Goal: Transaction & Acquisition: Download file/media

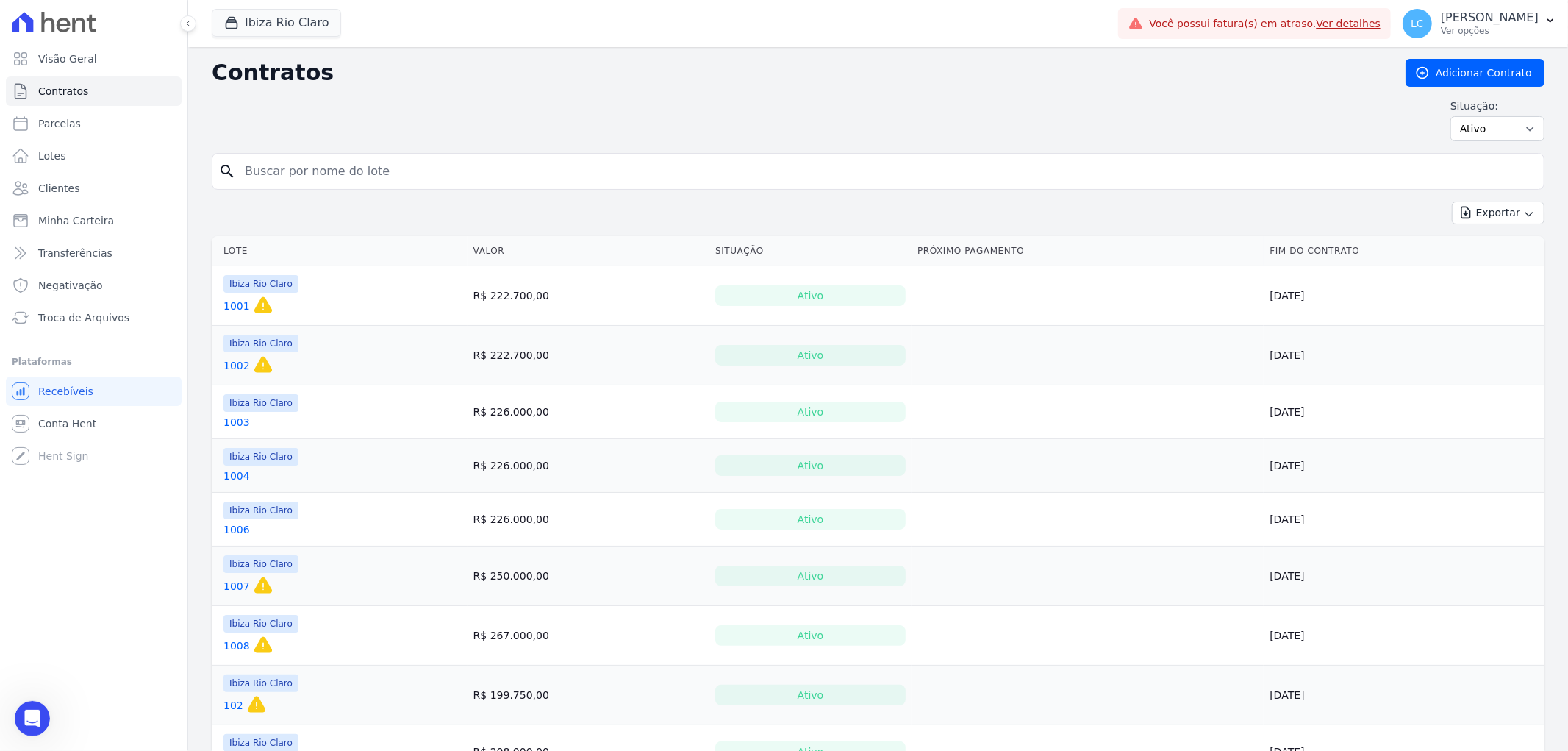
scroll to position [2, 0]
click at [290, 14] on button "Ibiza Rio Claro" at bounding box center [277, 22] width 129 height 28
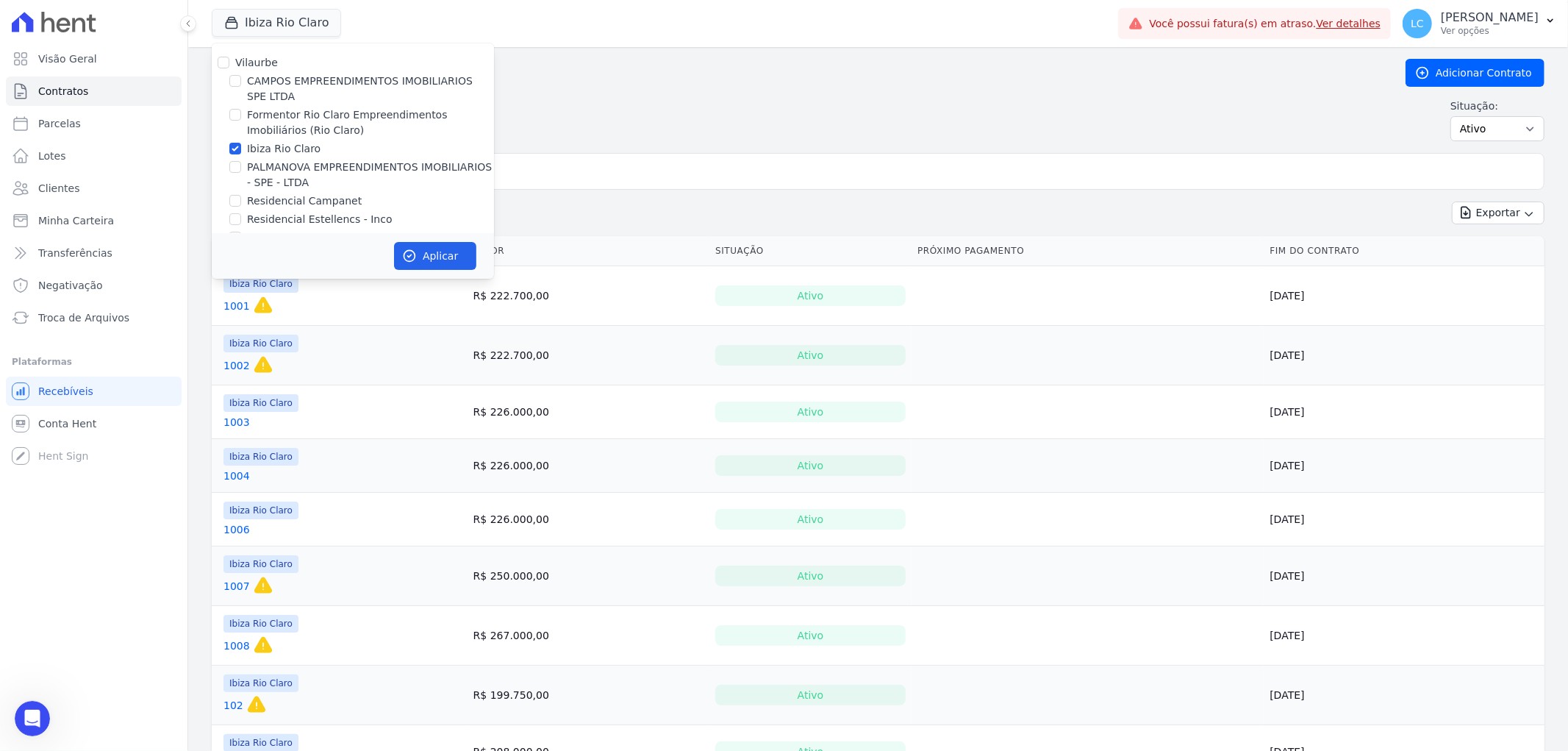
click at [243, 77] on div "CAMPOS EMPREENDIMENTOS IMOBILIARIOS SPE LTDA" at bounding box center [353, 89] width 282 height 31
click at [236, 83] on input "CAMPOS EMPREENDIMENTOS IMOBILIARIOS SPE LTDA" at bounding box center [235, 80] width 12 height 12
checkbox input "true"
click at [236, 150] on input "Ibiza Rio Claro" at bounding box center [235, 148] width 12 height 12
checkbox input "false"
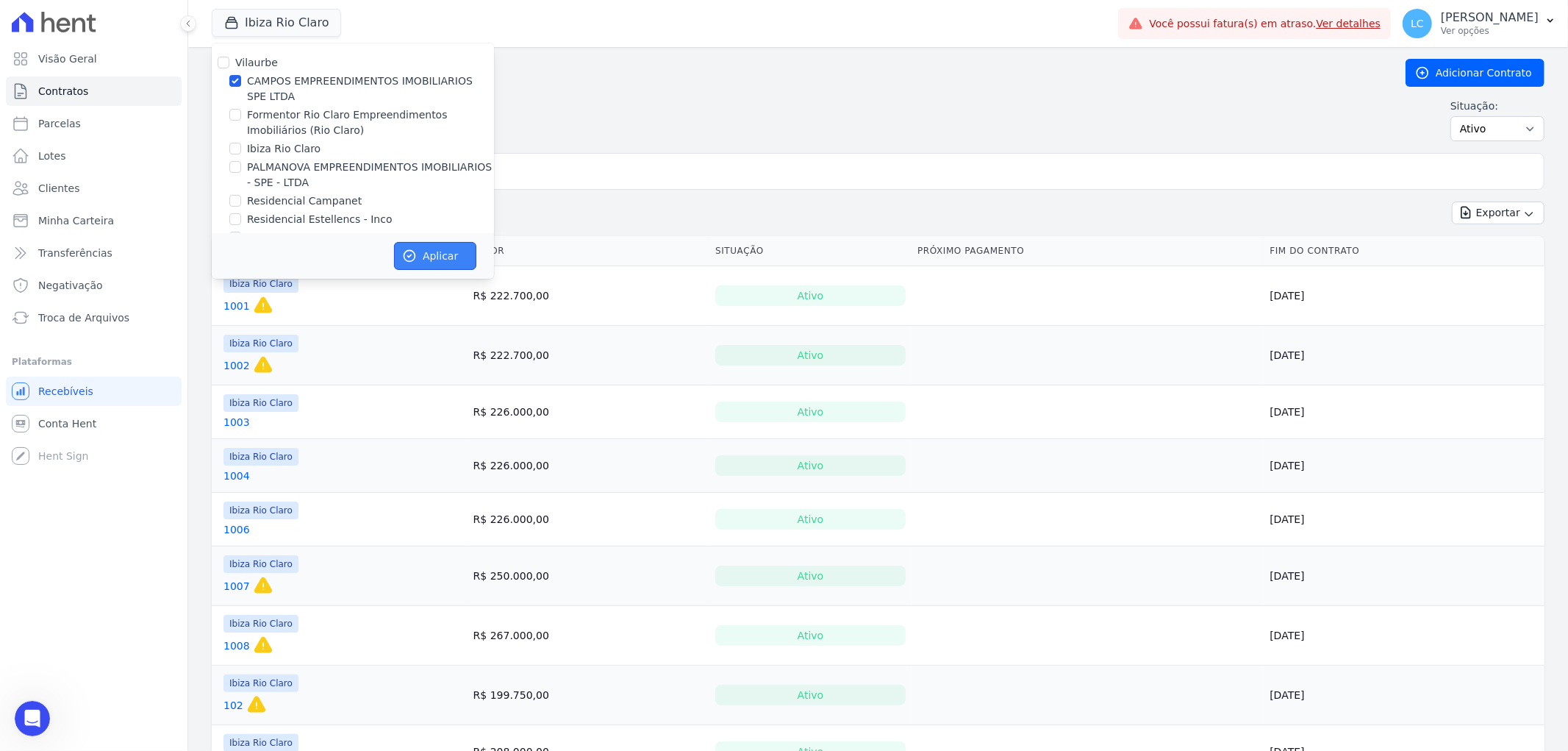
click at [432, 261] on button "Aplicar" at bounding box center [435, 255] width 83 height 28
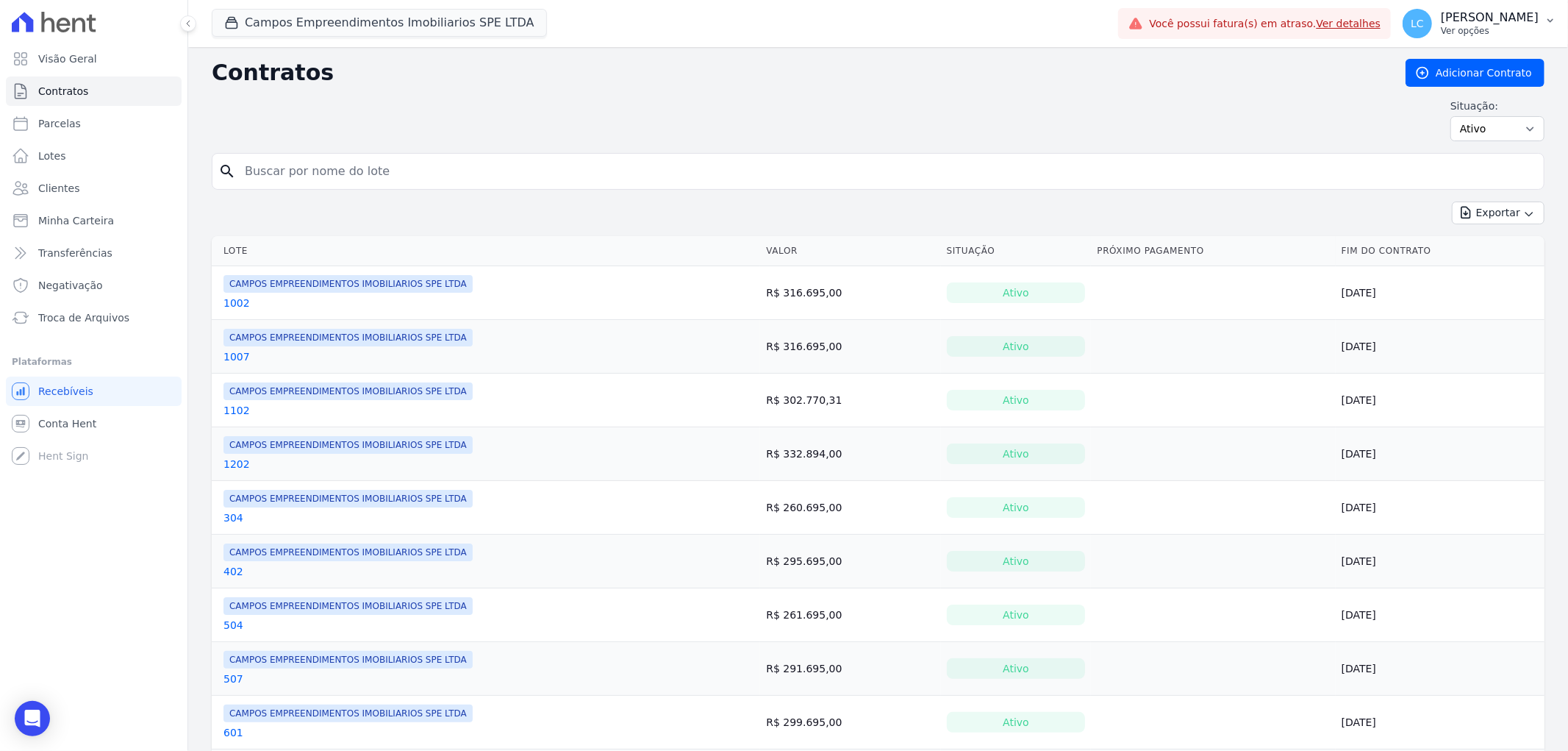
click at [1403, 22] on span "LC" at bounding box center [1417, 23] width 30 height 30
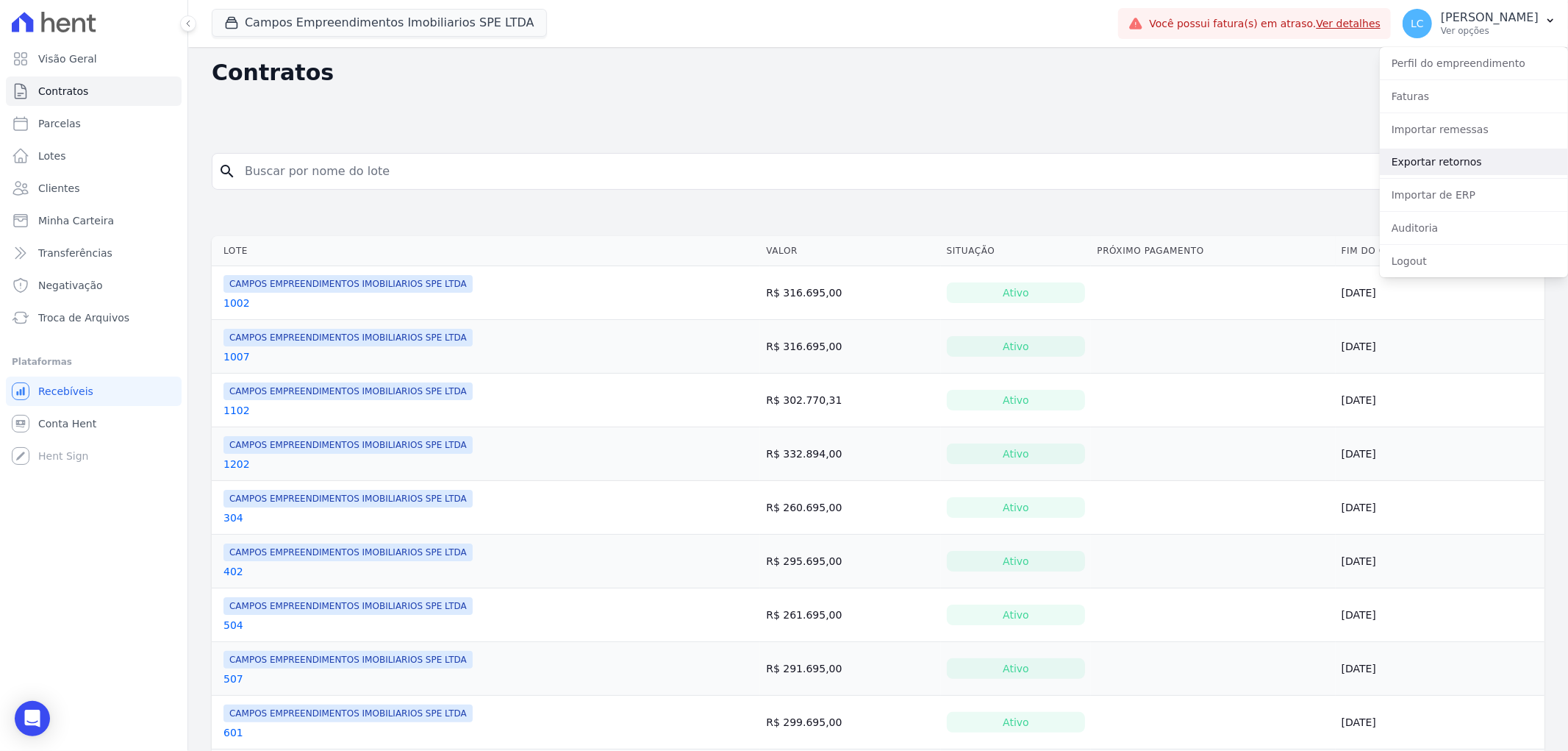
click at [1431, 162] on link "Exportar retornos" at bounding box center [1474, 161] width 188 height 26
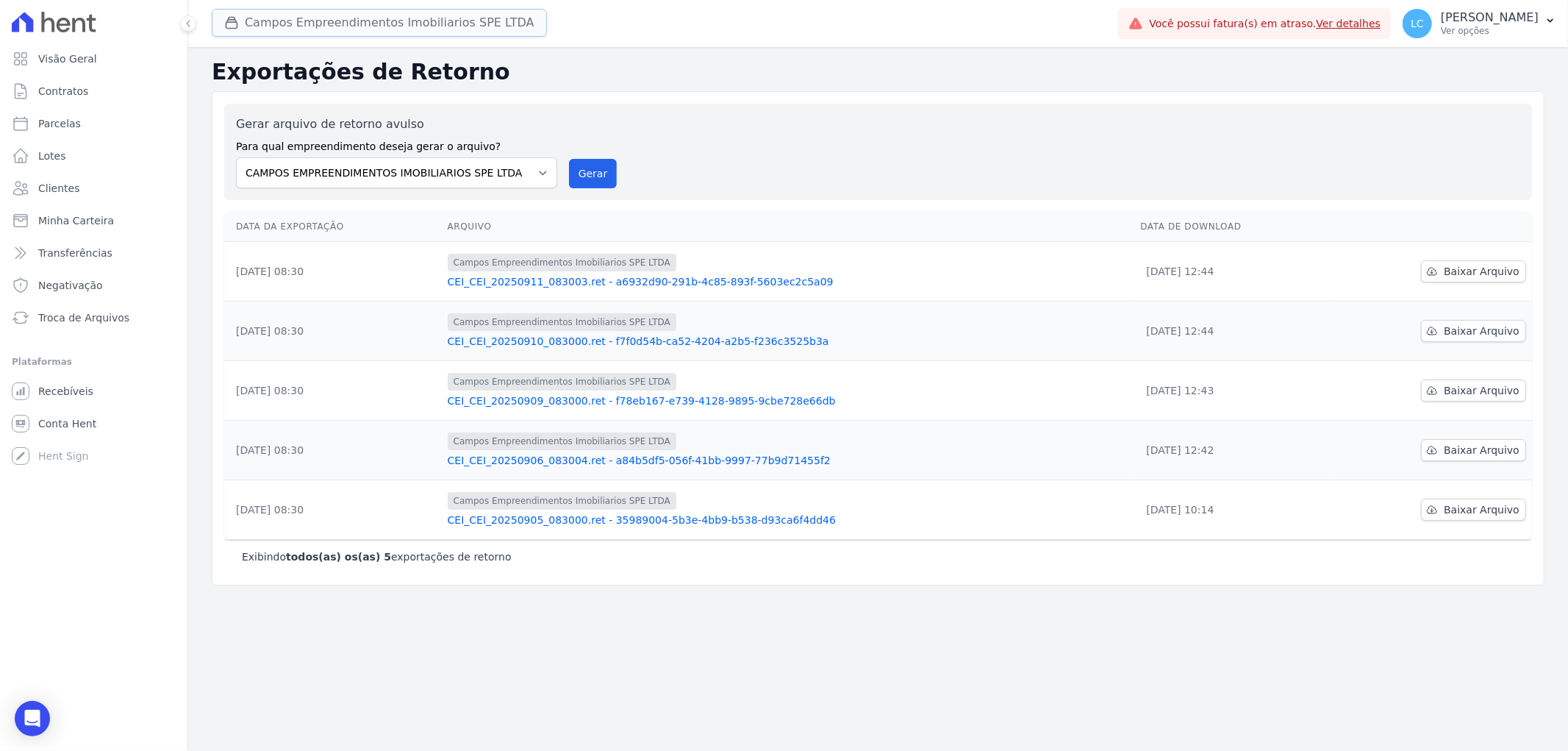
click at [305, 14] on button "Campos Empreendimentos Imobiliarios SPE LTDA" at bounding box center [379, 22] width 335 height 28
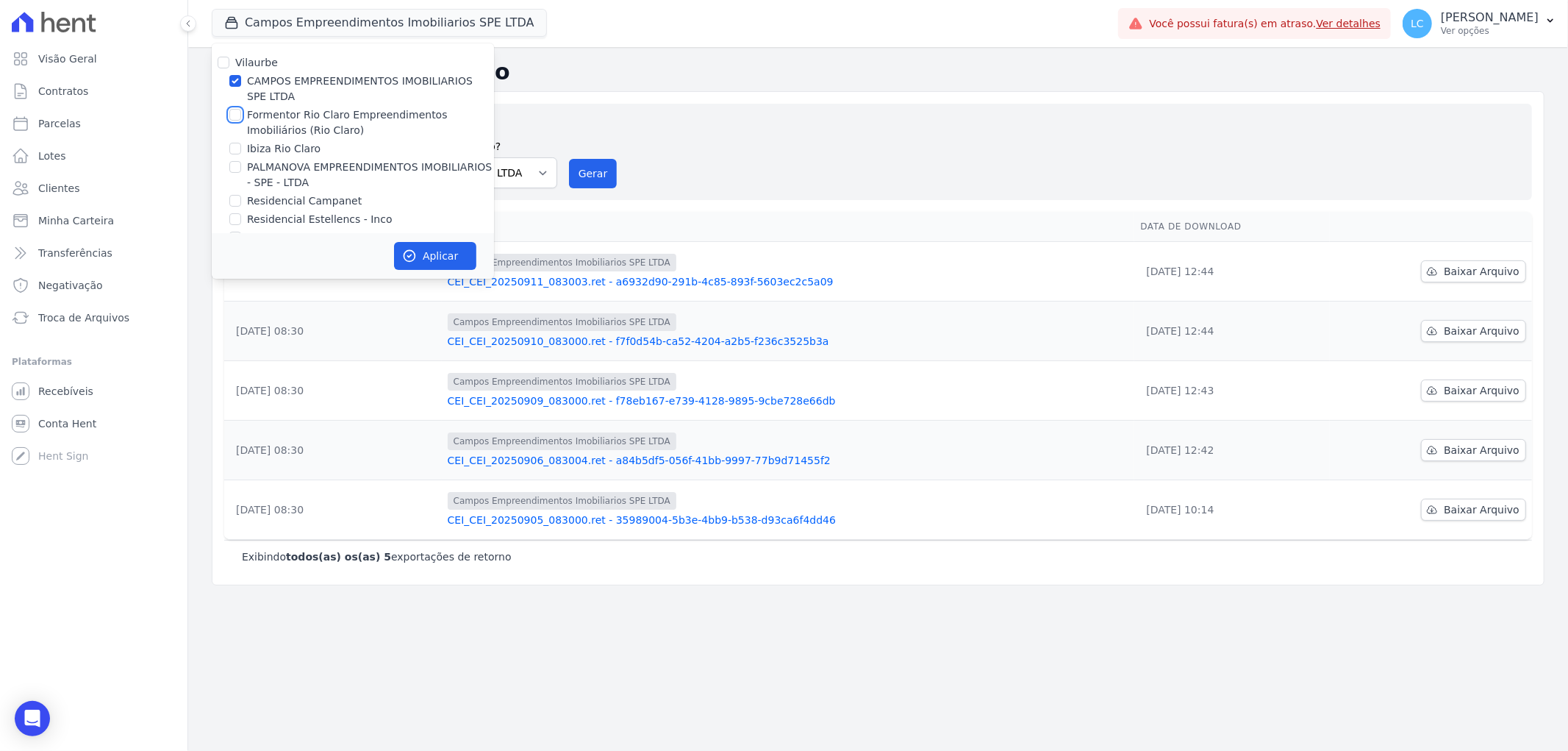
click at [233, 114] on input "Formentor Rio Claro Empreendimentos Imobiliários (Rio Claro)" at bounding box center [235, 114] width 12 height 12
drag, startPoint x: 232, startPoint y: 115, endPoint x: 240, endPoint y: 111, distance: 8.9
click at [233, 115] on input "Formentor Rio Claro Empreendimentos Imobiliários (Rio Claro)" at bounding box center [235, 114] width 12 height 12
checkbox input "false"
click at [238, 82] on input "CAMPOS EMPREENDIMENTOS IMOBILIARIOS SPE LTDA" at bounding box center [235, 80] width 12 height 12
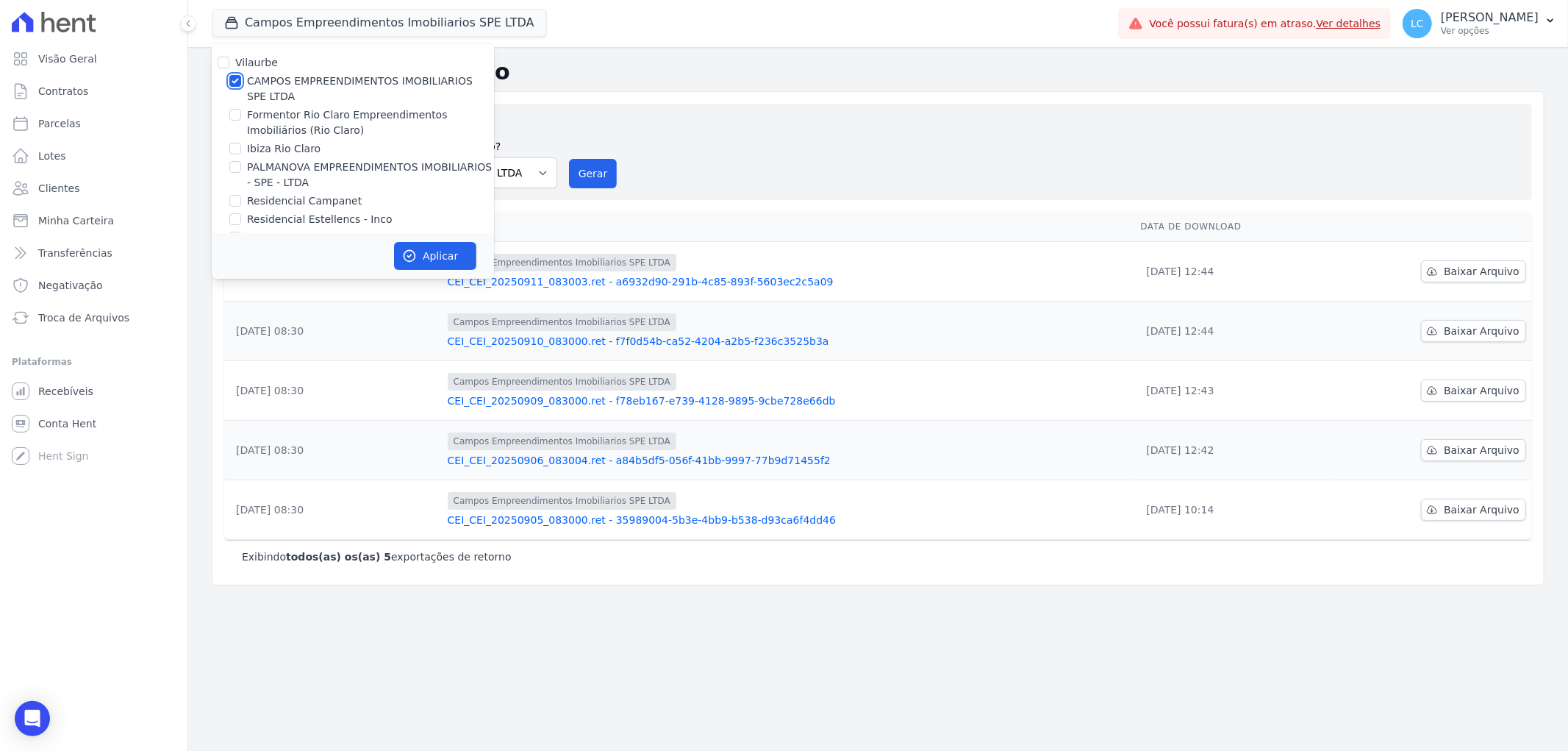
checkbox input "false"
click at [236, 146] on input "Ibiza Rio Claro" at bounding box center [235, 148] width 12 height 12
checkbox input "true"
click at [429, 252] on button "Aplicar" at bounding box center [435, 255] width 83 height 28
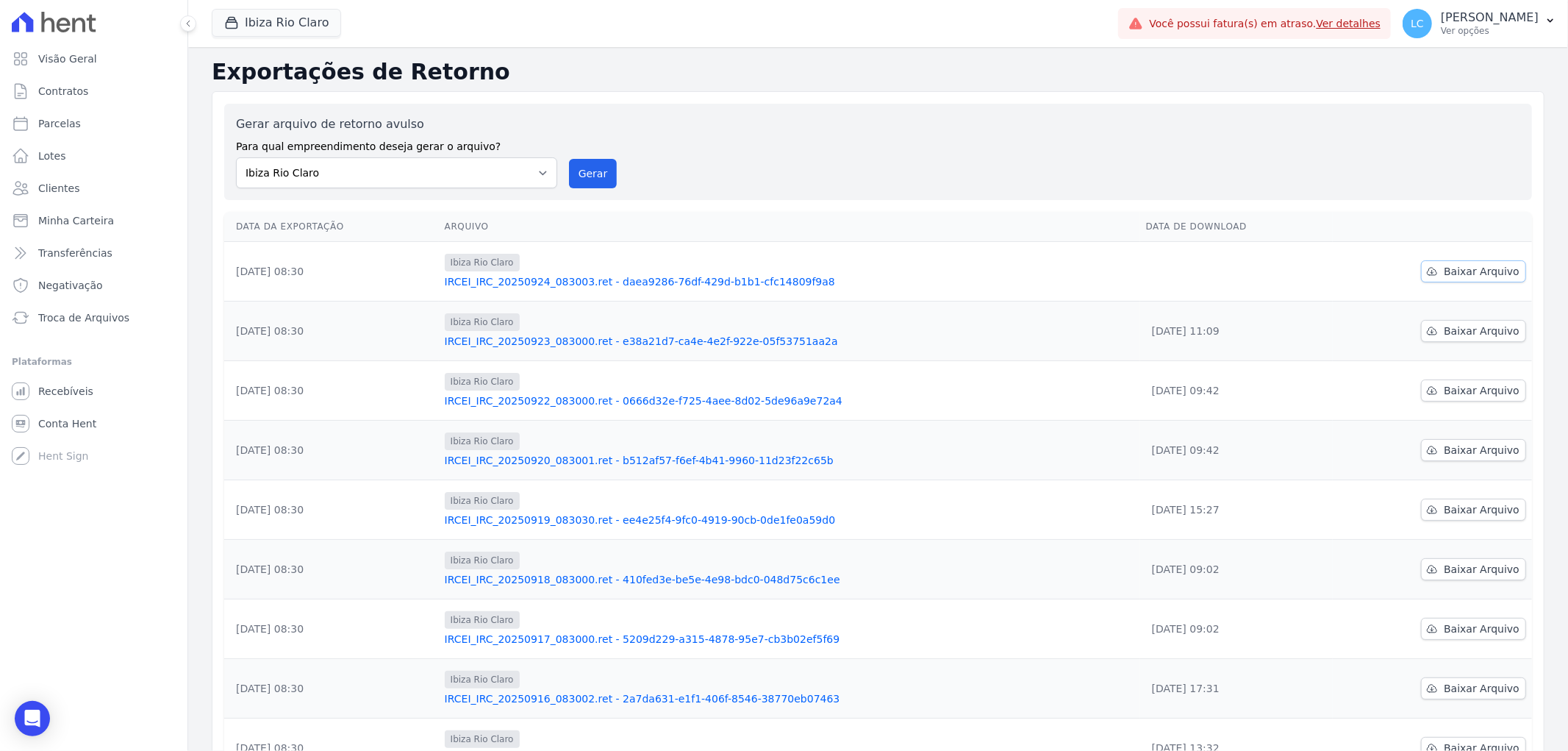
click at [1445, 274] on span "Baixar Arquivo" at bounding box center [1482, 272] width 76 height 14
click at [291, 18] on button "Ibiza Rio Claro" at bounding box center [277, 22] width 129 height 28
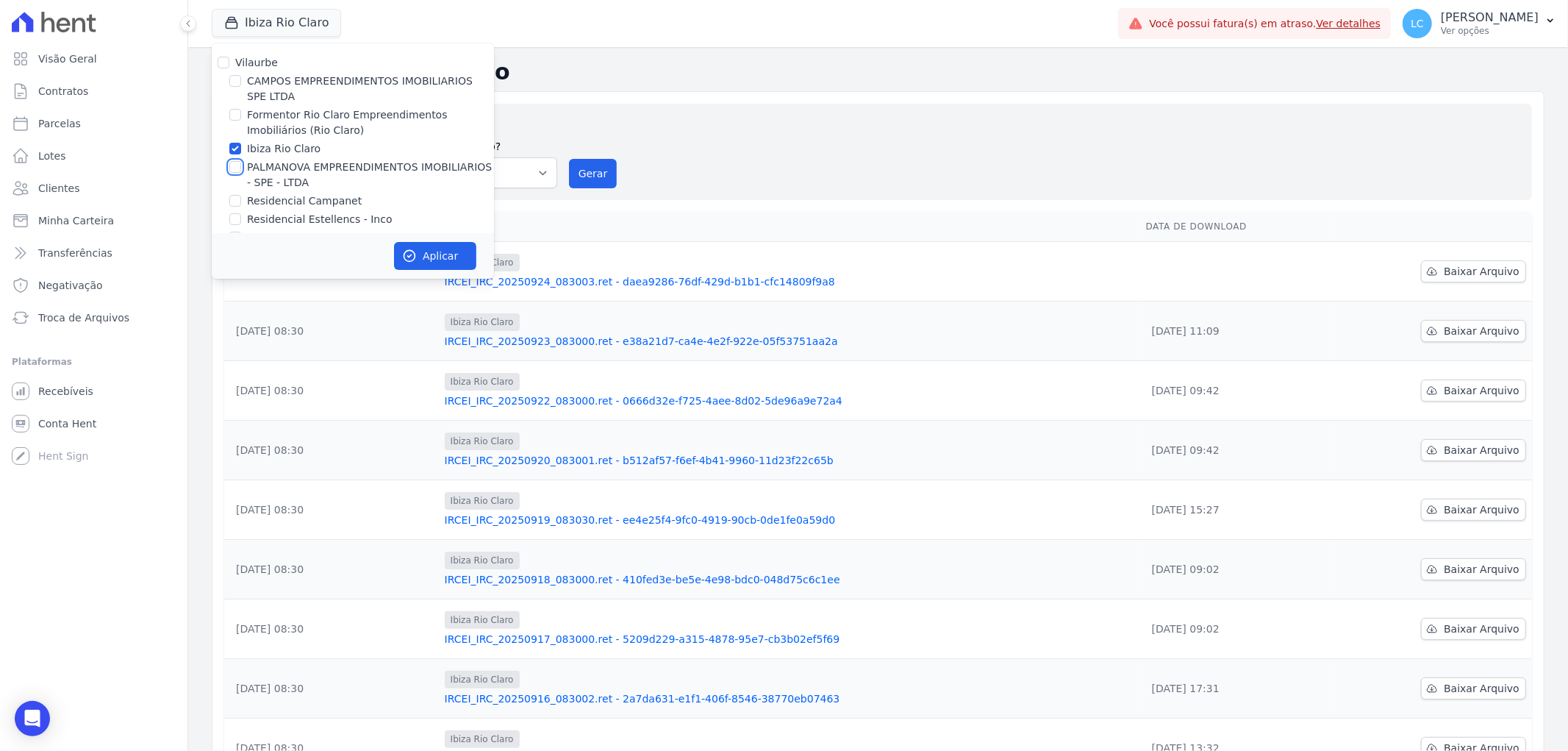
drag, startPoint x: 232, startPoint y: 166, endPoint x: 237, endPoint y: 155, distance: 12.1
click at [236, 161] on input "PALMANOVA EMPREENDIMENTOS IMOBILIARIOS - SPE - LTDA" at bounding box center [235, 166] width 12 height 12
checkbox input "true"
click at [238, 149] on input "Ibiza Rio Claro" at bounding box center [235, 148] width 12 height 12
checkbox input "false"
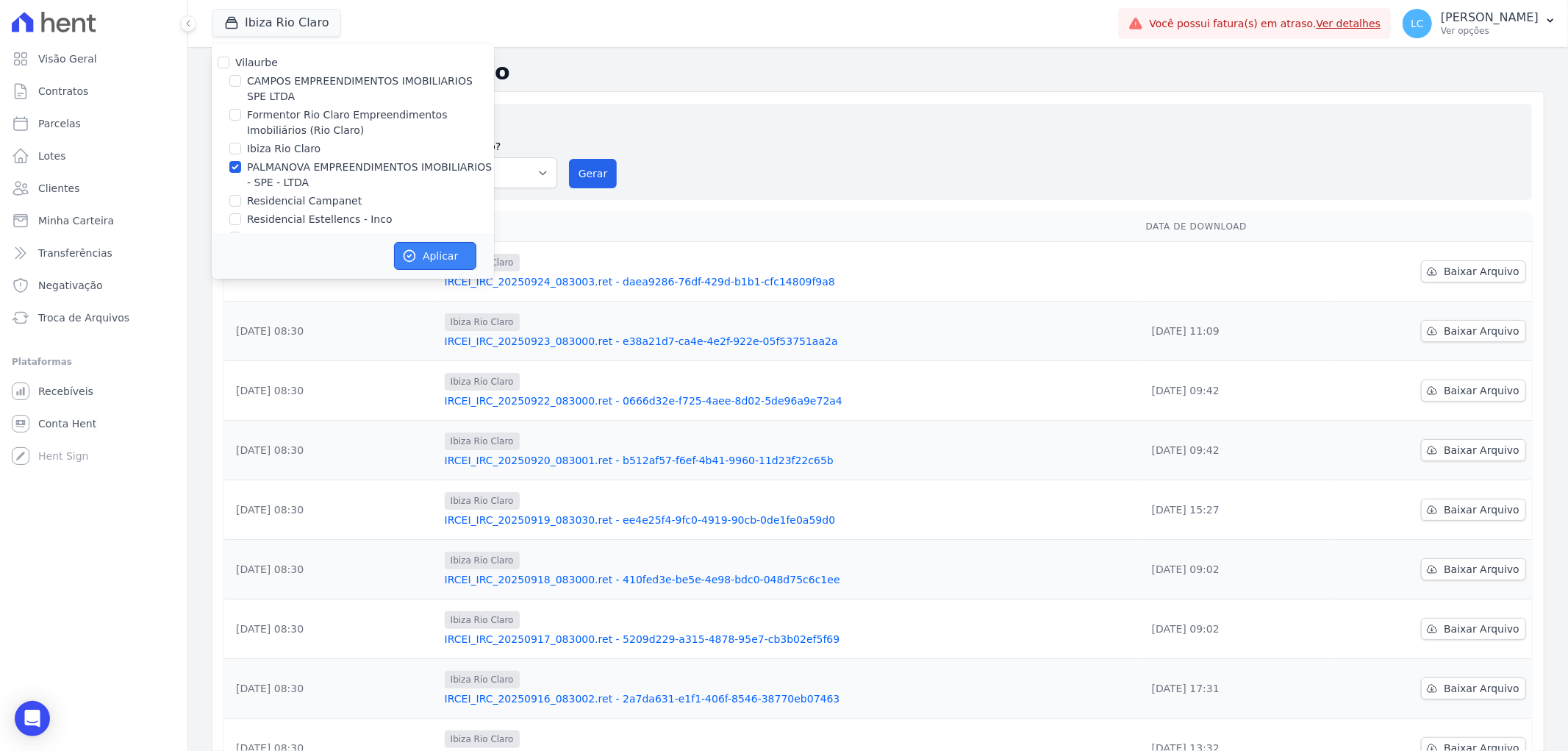
click at [436, 260] on button "Aplicar" at bounding box center [435, 255] width 83 height 28
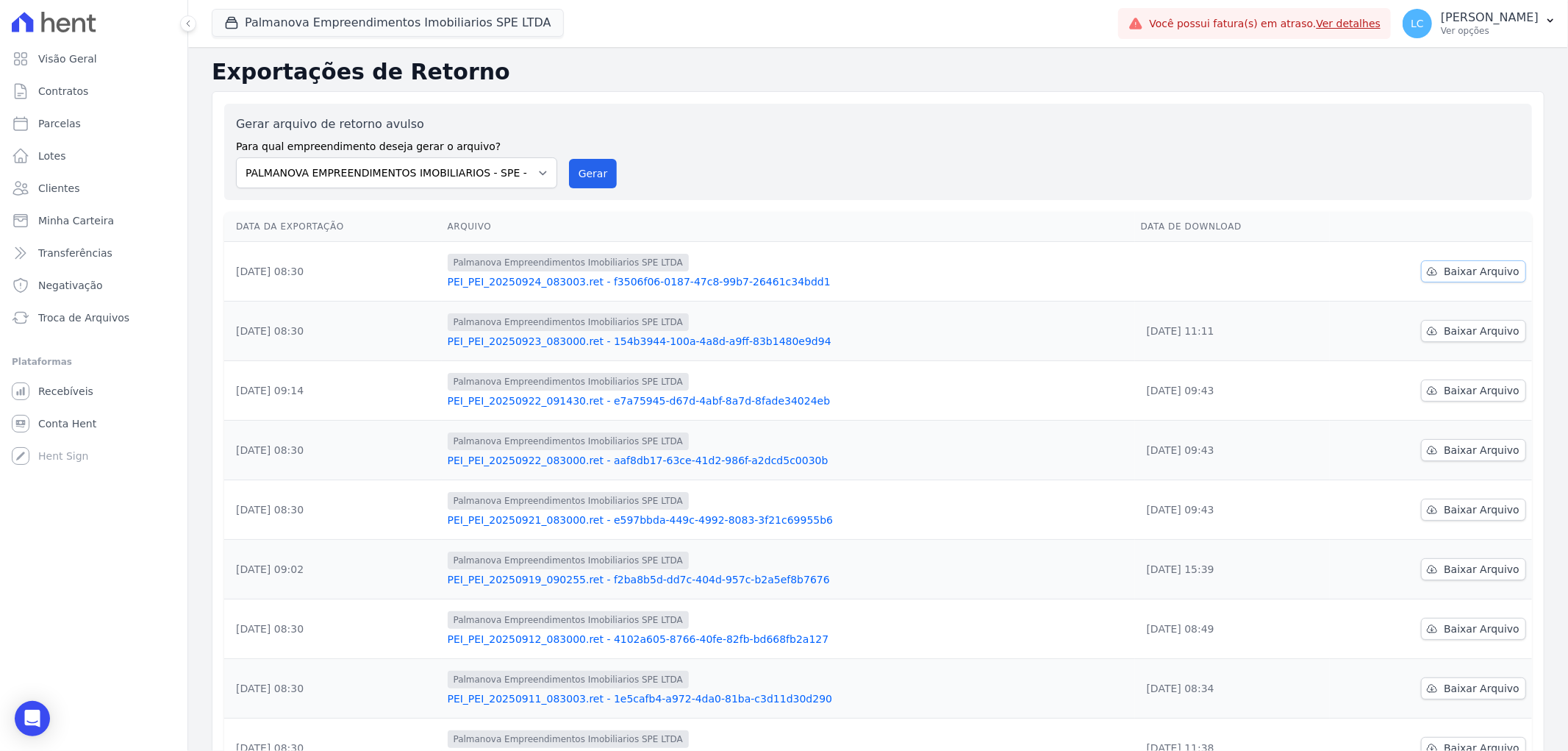
click at [1486, 273] on span "Baixar Arquivo" at bounding box center [1482, 272] width 76 height 14
click at [387, 13] on button "Palmanova Empreendimentos Imobiliarios SPE LTDA" at bounding box center [388, 22] width 352 height 28
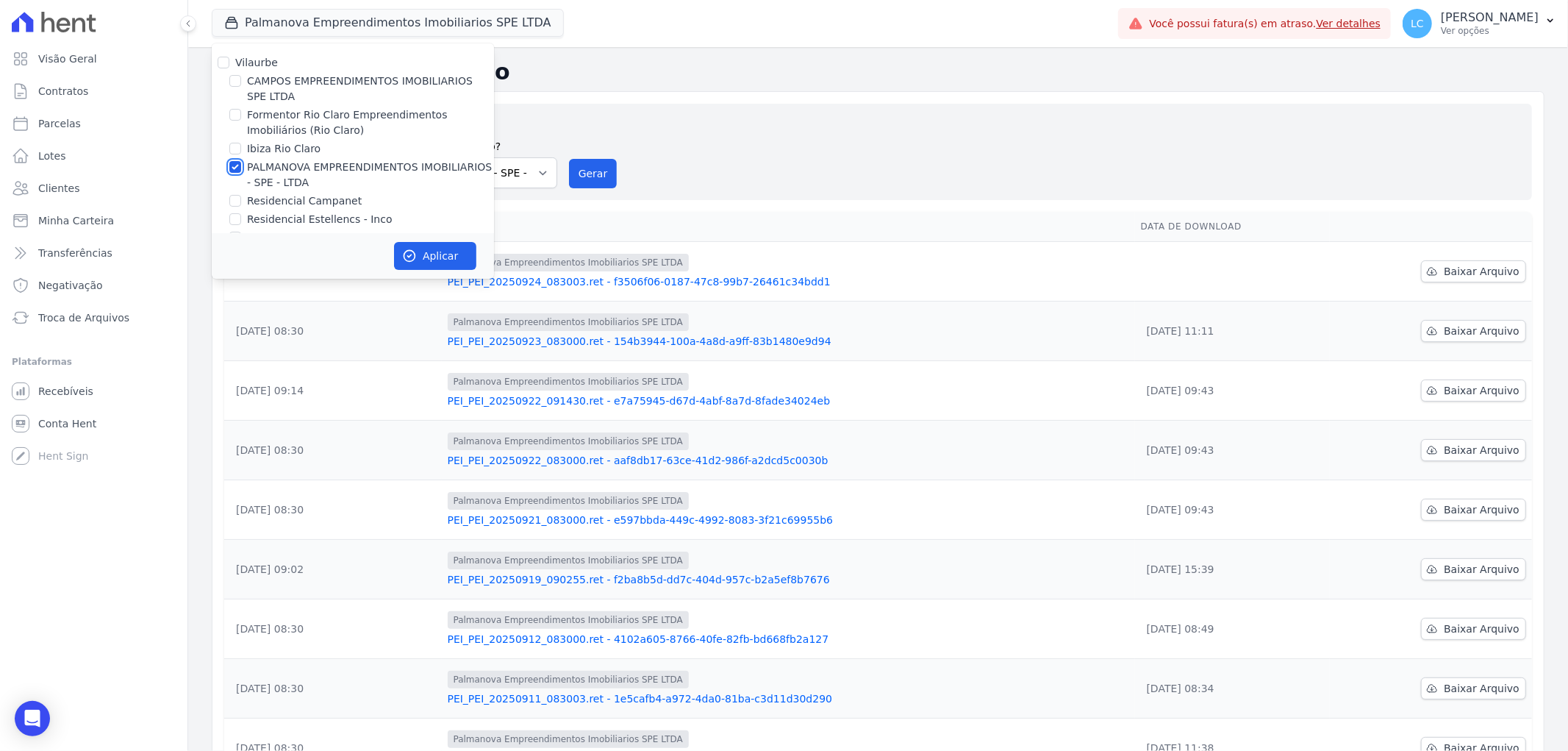
click at [240, 166] on input "PALMANOVA EMPREENDIMENTOS IMOBILIARIOS - SPE - LTDA" at bounding box center [235, 166] width 12 height 12
checkbox input "false"
drag, startPoint x: 236, startPoint y: 200, endPoint x: 252, endPoint y: 203, distance: 16.3
click at [240, 200] on input "Residencial Campanet" at bounding box center [235, 201] width 12 height 12
checkbox input "true"
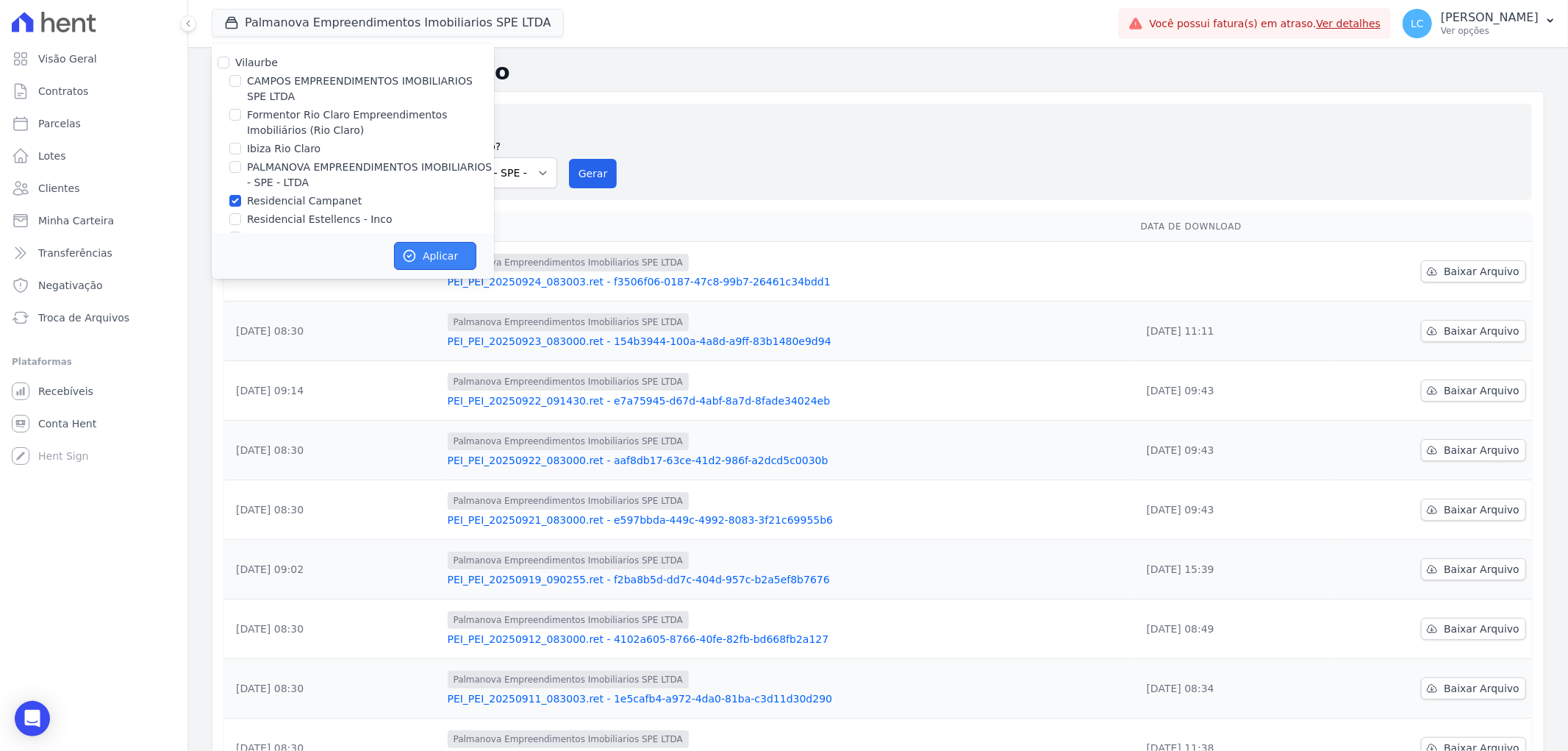
click at [405, 253] on icon "button" at bounding box center [409, 255] width 14 height 14
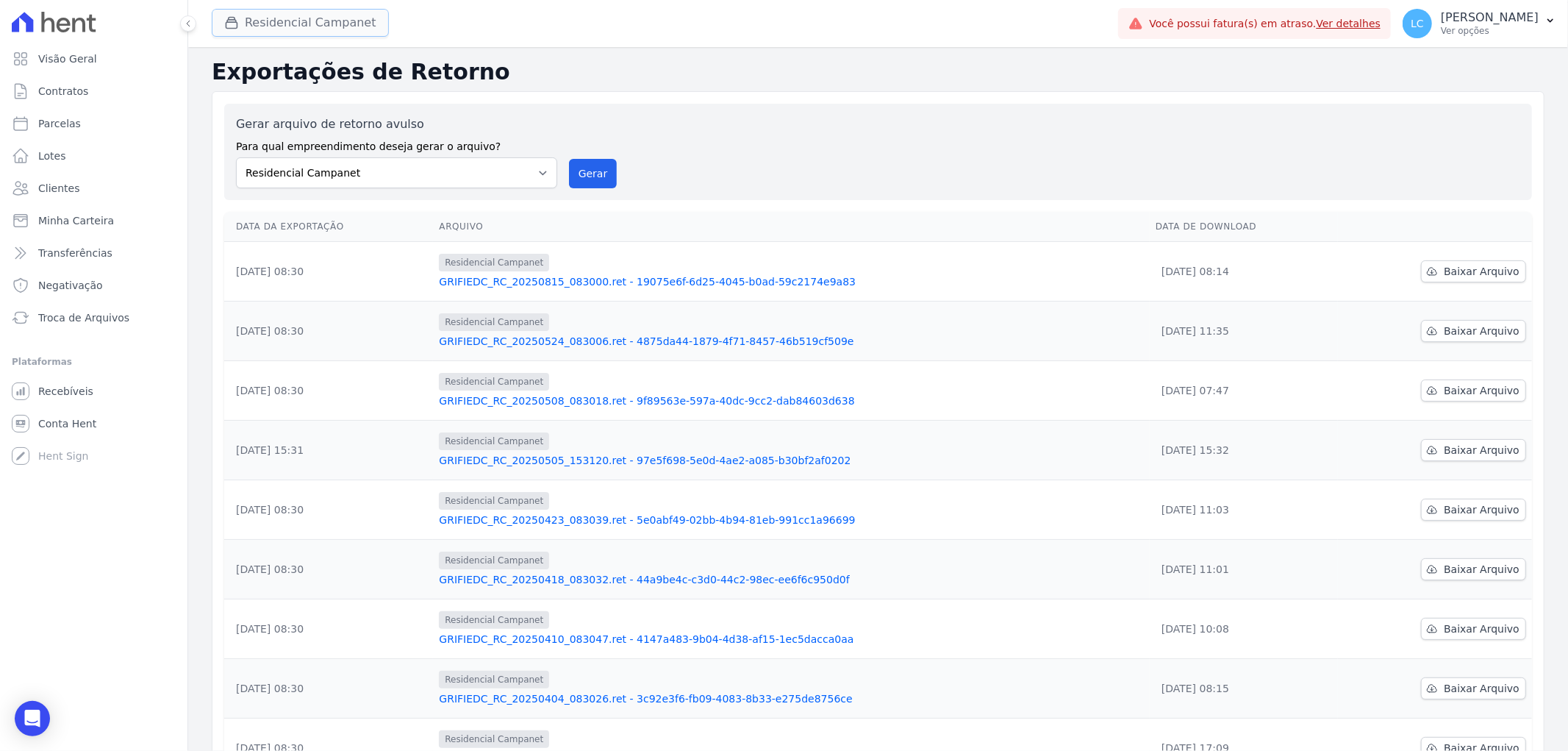
drag, startPoint x: 256, startPoint y: 14, endPoint x: 295, endPoint y: 79, distance: 75.8
click at [257, 14] on button "Residencial Campanet" at bounding box center [300, 22] width 177 height 28
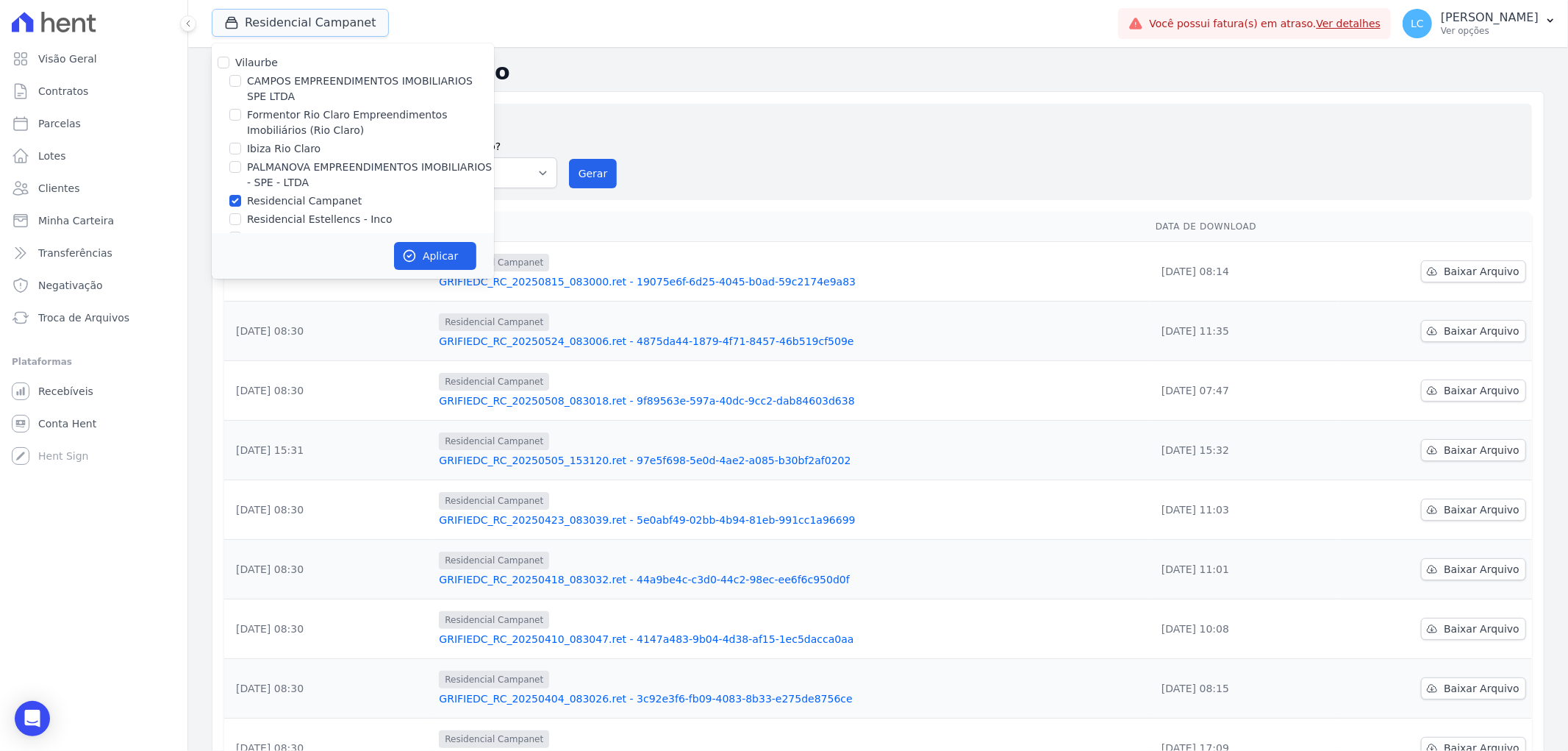
scroll to position [24, 0]
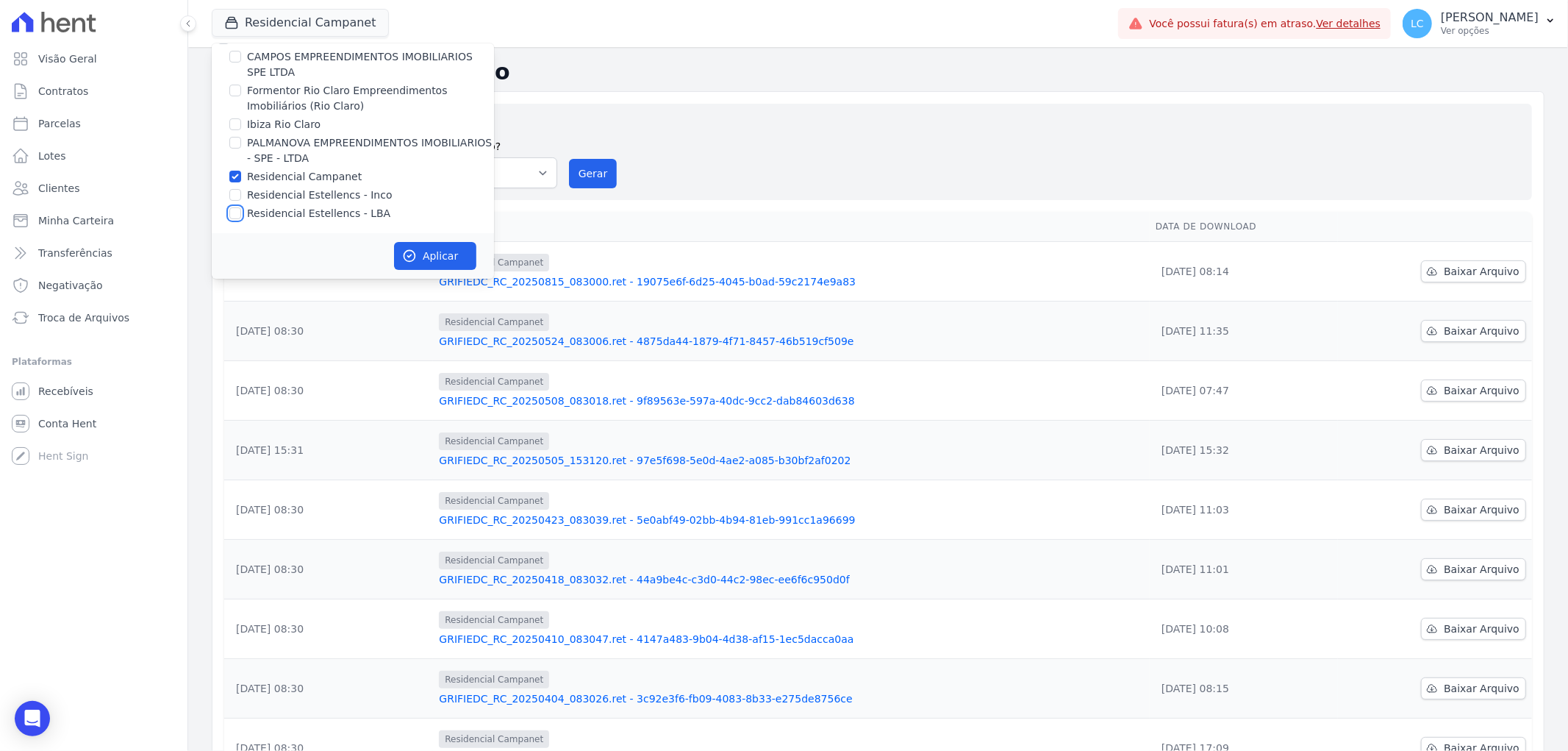
drag, startPoint x: 232, startPoint y: 210, endPoint x: 233, endPoint y: 192, distance: 18.0
click at [233, 208] on input "Residencial Estellencs - LBA" at bounding box center [235, 213] width 12 height 12
checkbox input "true"
drag, startPoint x: 233, startPoint y: 177, endPoint x: 261, endPoint y: 189, distance: 30.5
click at [233, 176] on input "Residencial Campanet" at bounding box center [235, 176] width 12 height 12
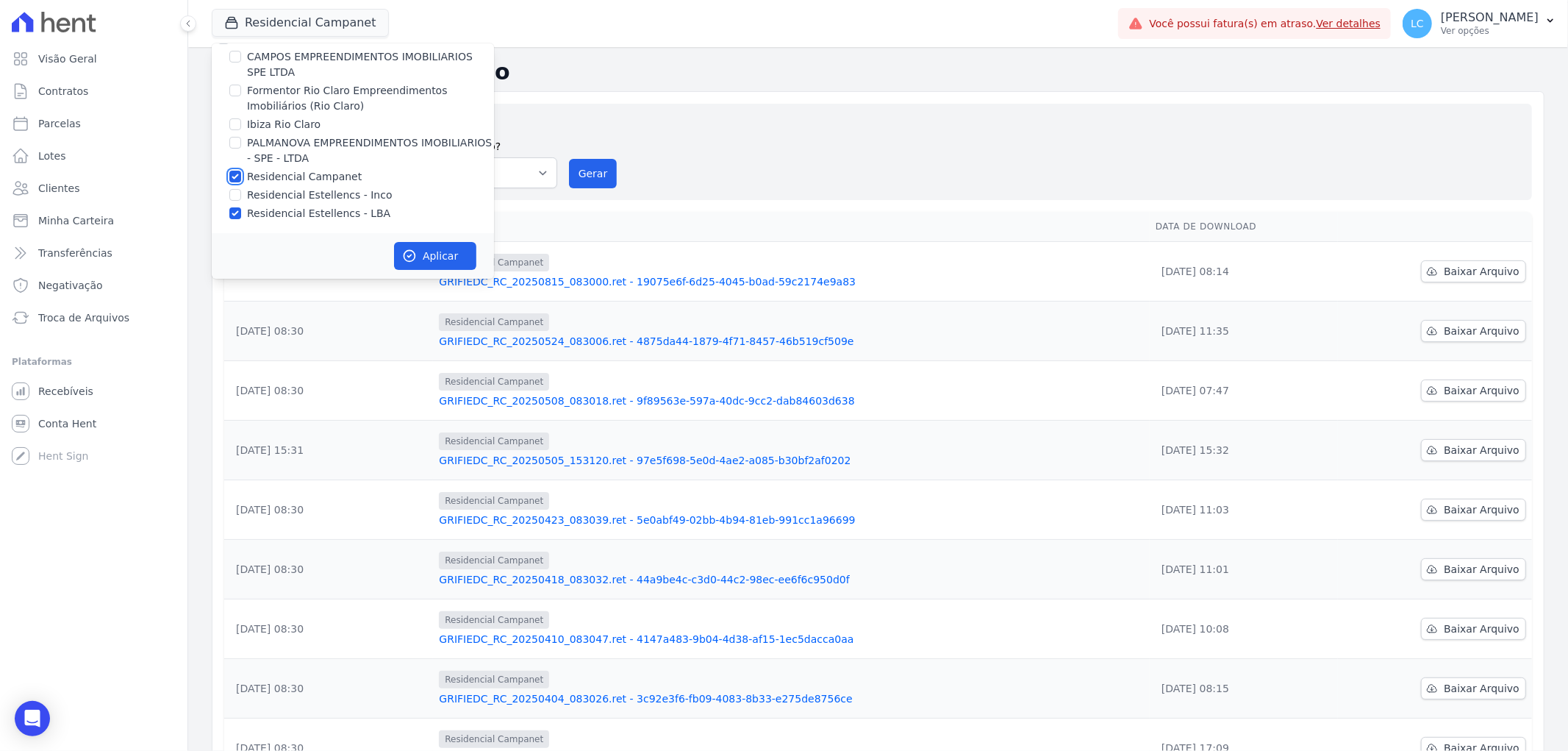
checkbox input "false"
click at [445, 247] on button "Aplicar" at bounding box center [435, 255] width 83 height 28
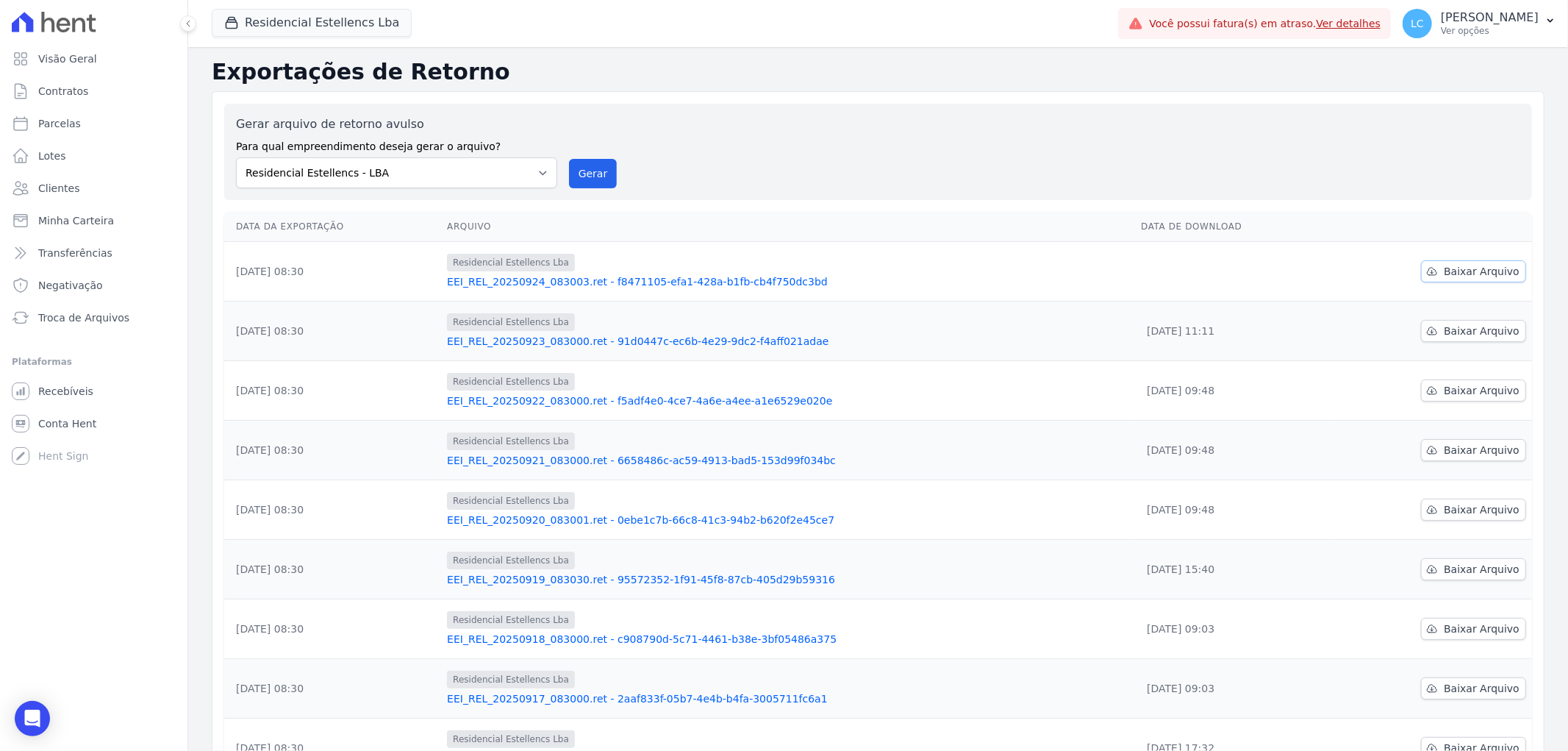
click at [1455, 270] on span "Baixar Arquivo" at bounding box center [1482, 272] width 76 height 14
